Goal: Complete application form

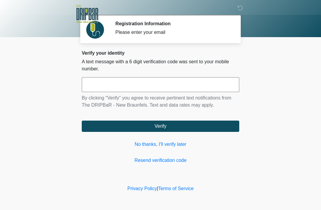
click at [172, 147] on link "No thanks, I'll verify later" at bounding box center [160, 144] width 157 height 7
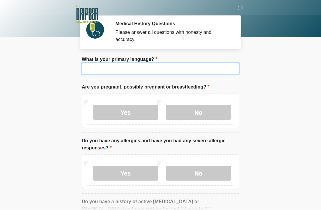
click at [197, 70] on input "What is your primary language?" at bounding box center [160, 68] width 157 height 11
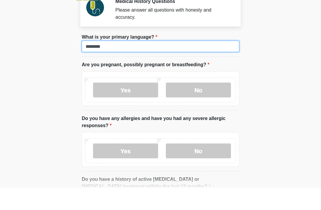
type input "*******"
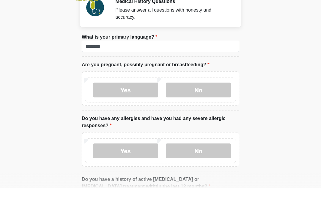
click at [205, 105] on label "No" at bounding box center [198, 112] width 65 height 15
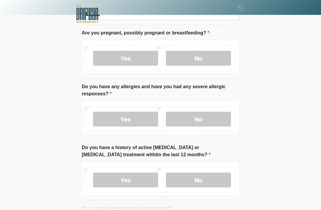
scroll to position [54, 0]
click at [206, 118] on label "No" at bounding box center [198, 118] width 65 height 15
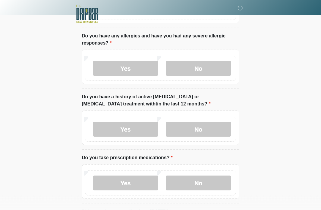
scroll to position [105, 0]
click at [213, 130] on label "No" at bounding box center [198, 129] width 65 height 15
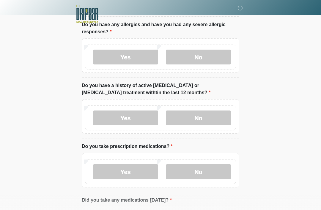
scroll to position [149, 0]
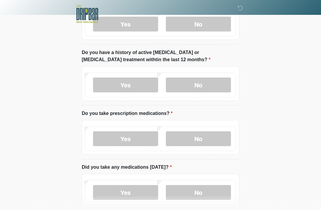
click at [208, 140] on label "No" at bounding box center [198, 138] width 65 height 15
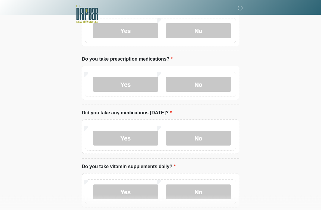
scroll to position [203, 0]
click at [205, 136] on label "No" at bounding box center [198, 138] width 65 height 15
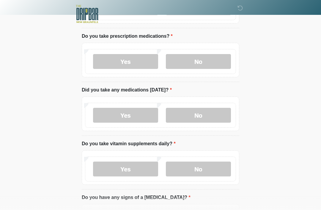
scroll to position [253, 0]
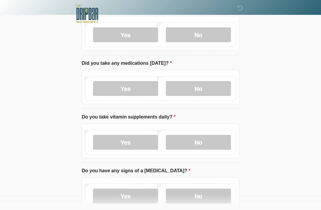
click at [123, 143] on label "Yes" at bounding box center [125, 142] width 65 height 15
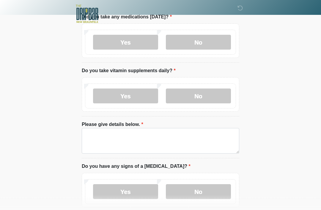
scroll to position [299, 0]
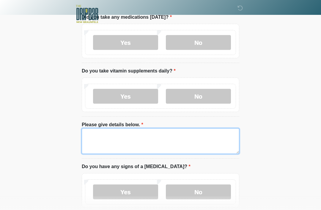
click at [108, 135] on textarea "Please give details below." at bounding box center [160, 141] width 157 height 26
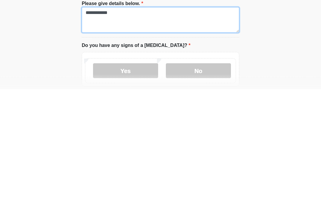
scroll to position [300, 0]
type textarea "**********"
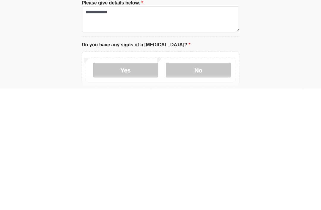
click at [203, 184] on label "No" at bounding box center [198, 191] width 65 height 15
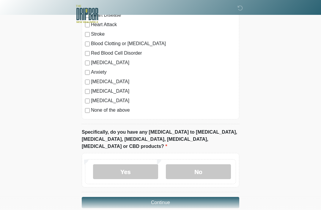
scroll to position [537, 0]
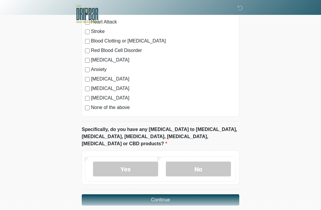
click at [208, 162] on label "No" at bounding box center [198, 169] width 65 height 15
click at [195, 194] on button "Continue" at bounding box center [160, 199] width 157 height 11
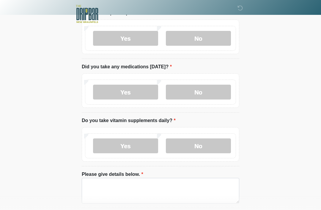
scroll to position [0, 0]
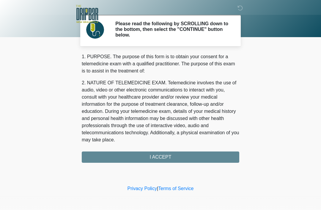
click at [202, 162] on div "‎ ‎ Please read the following by SCROLLING down to the bottom, then select the …" at bounding box center [160, 92] width 178 height 172
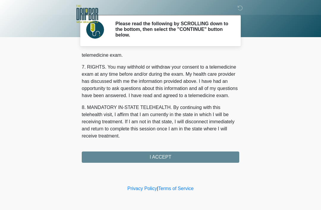
click at [181, 161] on button "I ACCEPT" at bounding box center [160, 156] width 157 height 11
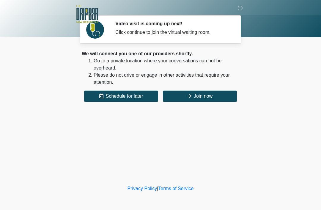
click at [202, 102] on button "Join now" at bounding box center [200, 96] width 74 height 11
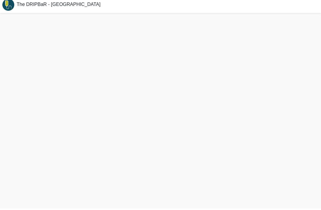
scroll to position [2, 0]
